Goal: Obtain resource: Download file/media

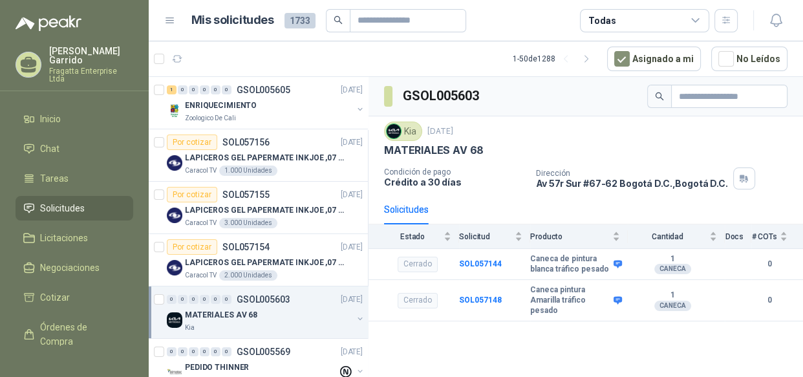
click at [63, 201] on span "Solicitudes" at bounding box center [62, 208] width 45 height 14
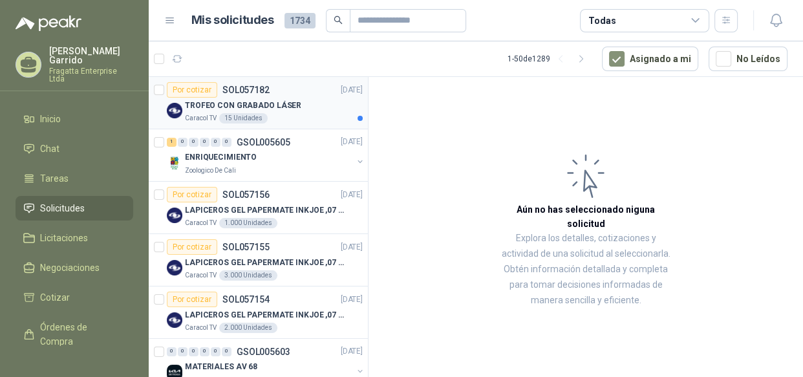
click at [316, 118] on div "Caracol TV 15 Unidades" at bounding box center [274, 118] width 178 height 10
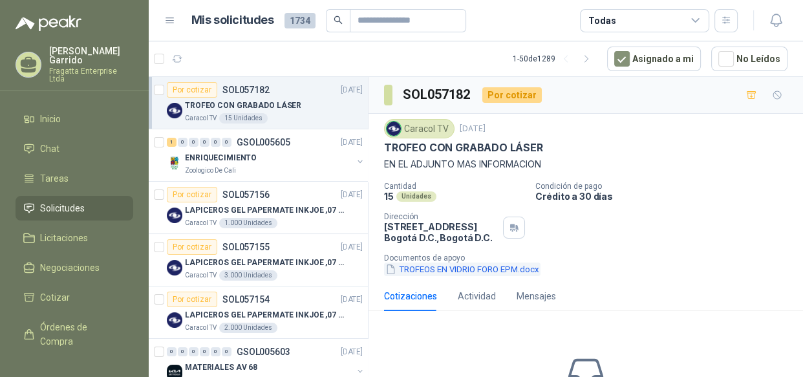
click at [449, 273] on button "TROFEOS EN VIDRIO FORO EPM.docx" at bounding box center [462, 269] width 156 height 14
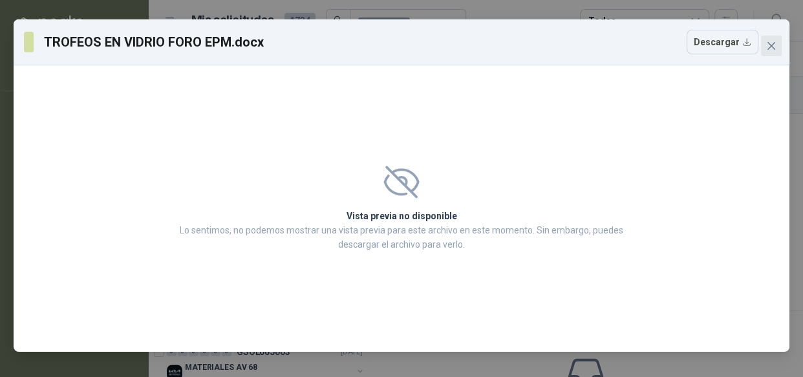
click at [774, 47] on icon "close" at bounding box center [771, 46] width 10 height 10
